Goal: Transaction & Acquisition: Purchase product/service

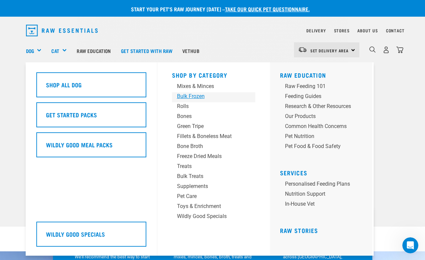
click at [190, 97] on div "Bulk Frozen" at bounding box center [208, 96] width 62 height 8
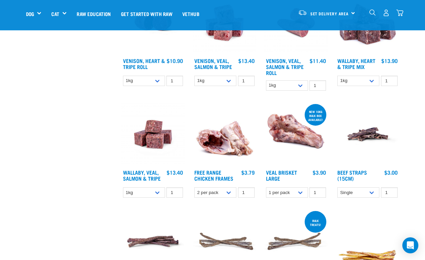
scroll to position [441, 0]
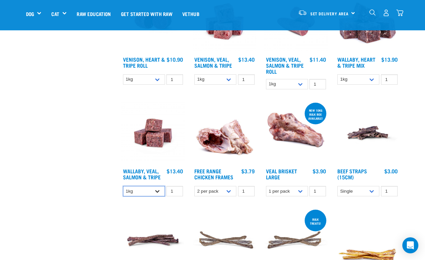
select select "278010"
click at [165, 178] on div "Wallaby, Veal, Salmon & Tripe 1 0 100 0 100 0 100" at bounding box center [153, 150] width 72 height 107
click at [402, 14] on img "dropdown navigation" at bounding box center [400, 12] width 7 height 7
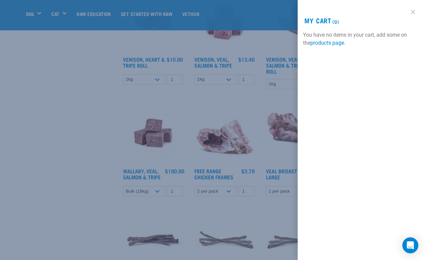
click at [416, 13] on link at bounding box center [413, 12] width 11 height 11
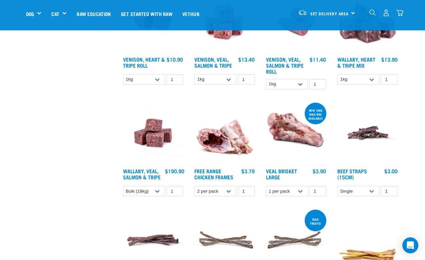
click at [147, 181] on h4 "Wallaby, Veal, Salmon & Tripe" at bounding box center [144, 174] width 42 height 13
click at [168, 196] on input "1" at bounding box center [174, 191] width 17 height 10
click at [157, 178] on link "Wallaby, Veal, Salmon & Tripe" at bounding box center [142, 173] width 38 height 9
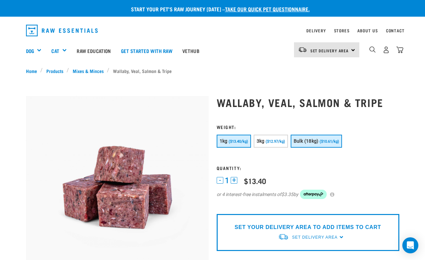
click at [331, 145] on button "Bulk (18kg) ($10.61/kg)" at bounding box center [316, 141] width 51 height 13
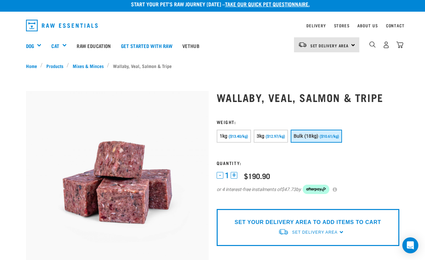
scroll to position [33, 0]
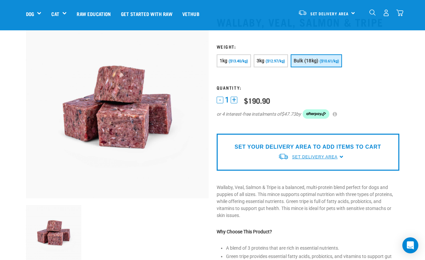
click at [324, 157] on span "Set Delivery Area" at bounding box center [314, 157] width 45 height 5
click at [311, 169] on link "[GEOGRAPHIC_DATA]" at bounding box center [311, 172] width 66 height 11
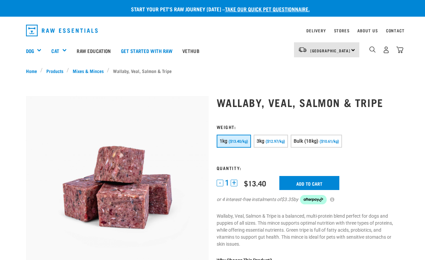
scroll to position [33, 0]
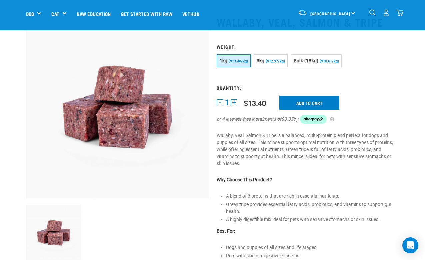
click at [329, 103] on input "Add to cart" at bounding box center [310, 103] width 60 height 14
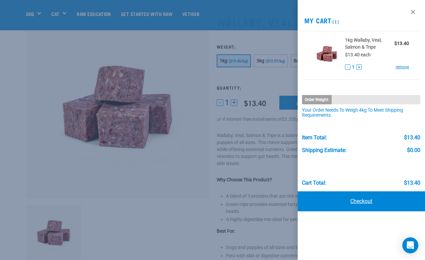
click at [348, 197] on link "Checkout" at bounding box center [362, 201] width 128 height 20
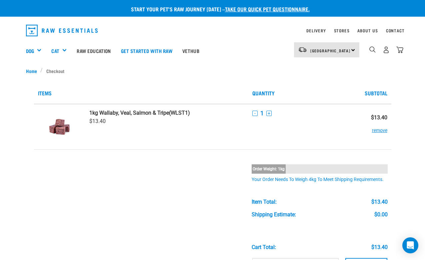
click at [267, 113] on button "+" at bounding box center [269, 113] width 5 height 5
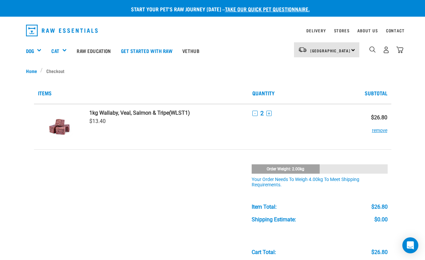
click at [255, 112] on button "-" at bounding box center [254, 113] width 5 height 5
click at [382, 131] on button "remove" at bounding box center [379, 127] width 15 height 13
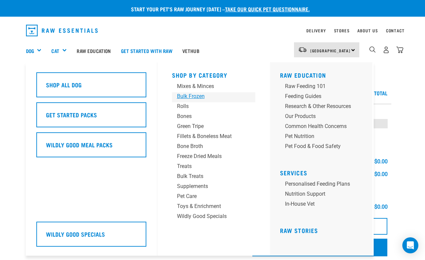
click at [188, 97] on div "Bulk Frozen" at bounding box center [208, 96] width 62 height 8
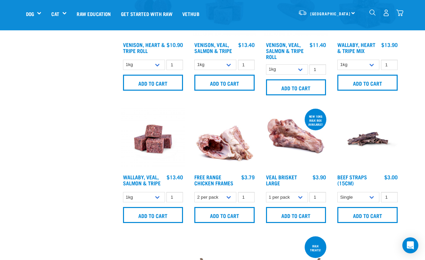
scroll to position [503, 0]
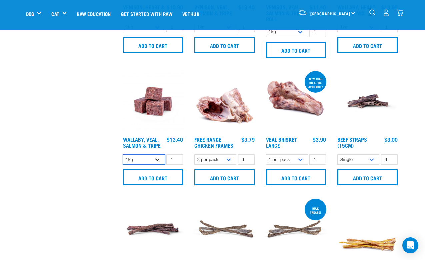
select select "278010"
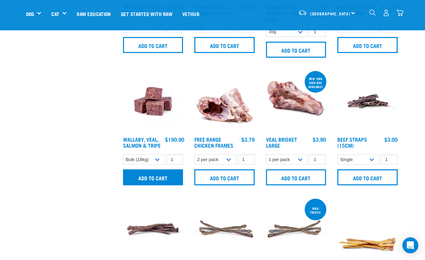
click at [157, 185] on input "Add to cart" at bounding box center [153, 177] width 60 height 16
click at [402, 10] on img "dropdown navigation" at bounding box center [400, 12] width 7 height 7
click at [397, 16] on img "dropdown navigation" at bounding box center [400, 12] width 7 height 7
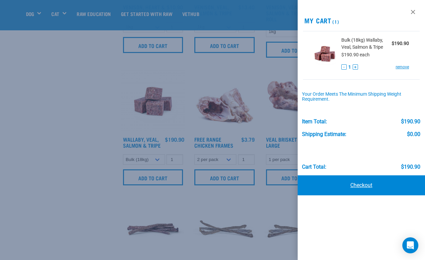
click at [358, 187] on link "Checkout" at bounding box center [362, 185] width 128 height 20
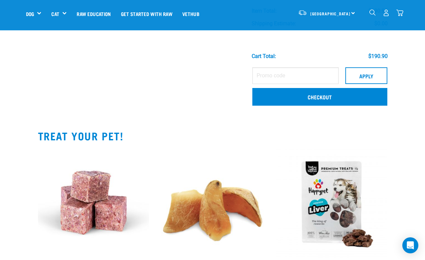
scroll to position [136, 0]
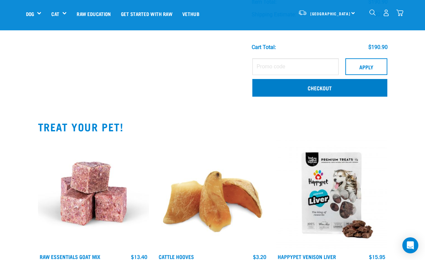
click at [332, 82] on link "Checkout" at bounding box center [319, 87] width 135 height 17
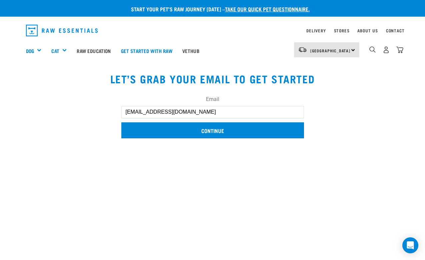
click at [226, 127] on input "Continue" at bounding box center [212, 130] width 183 height 16
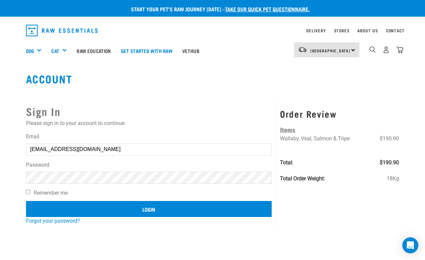
click at [121, 210] on input "Login" at bounding box center [149, 209] width 246 height 16
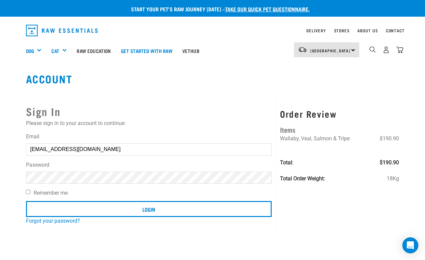
click at [0, 168] on article "Invalid username or password." at bounding box center [0, 130] width 0 height 260
click at [15, 117] on button "delete" at bounding box center [12, 114] width 7 height 7
click at [0, 184] on article "Invalid username or password." at bounding box center [0, 130] width 0 height 260
click at [15, 117] on button "delete" at bounding box center [12, 114] width 7 height 7
click at [149, 209] on input "Login" at bounding box center [149, 209] width 246 height 16
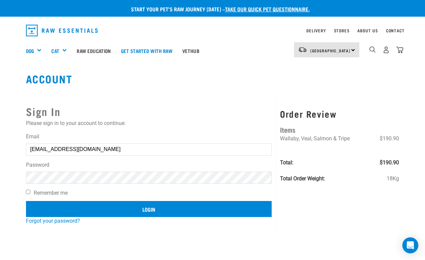
click at [177, 212] on input "Login" at bounding box center [149, 209] width 246 height 16
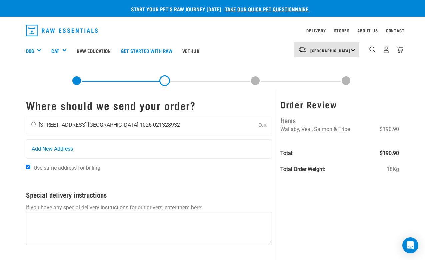
click at [34, 122] on div "Jessie Beasley 15 Beatrix Street Auckland 1026 021328932" at bounding box center [105, 125] width 159 height 17
click at [34, 126] on input "radio" at bounding box center [33, 124] width 4 height 4
radio input "true"
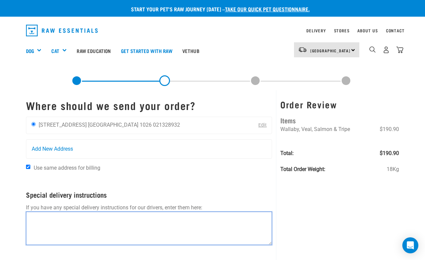
click at [60, 231] on textarea at bounding box center [149, 228] width 246 height 33
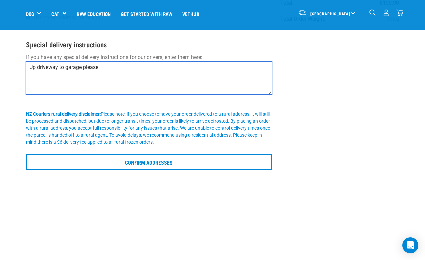
scroll to position [131, 0]
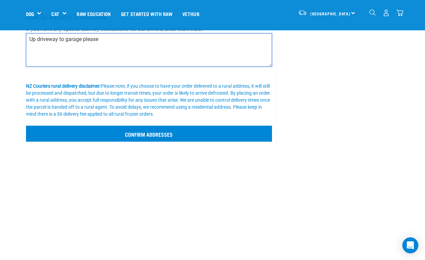
type textarea "Up driveway to garage please"
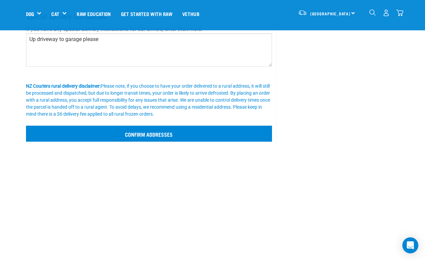
click at [205, 133] on input "Confirm addresses" at bounding box center [149, 134] width 246 height 16
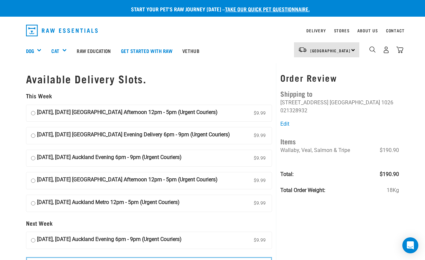
click at [32, 109] on input "[DATE], [DATE] [GEOGRAPHIC_DATA] Afternoon 12pm - 5pm (Urgent Couriers) $9.99" at bounding box center [33, 113] width 4 height 10
radio input "true"
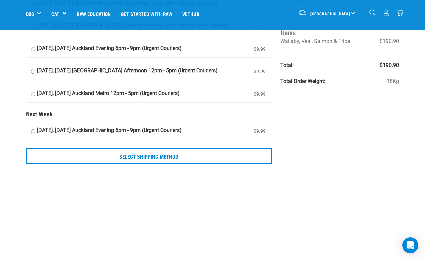
scroll to position [102, 0]
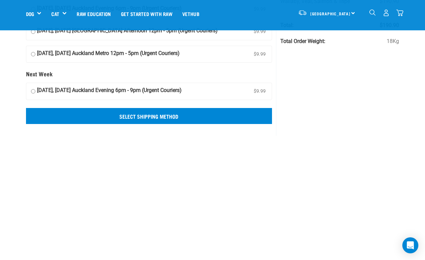
click at [208, 114] on input "Select Shipping Method" at bounding box center [149, 116] width 246 height 16
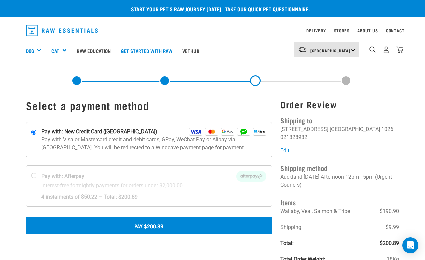
click at [166, 225] on button "Pay $200.89" at bounding box center [149, 225] width 246 height 17
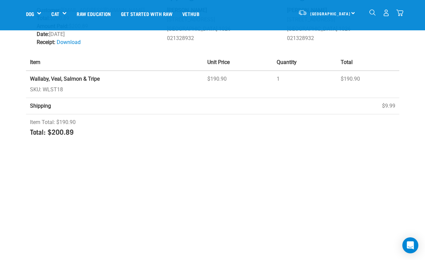
scroll to position [93, 0]
